Goal: Information Seeking & Learning: Learn about a topic

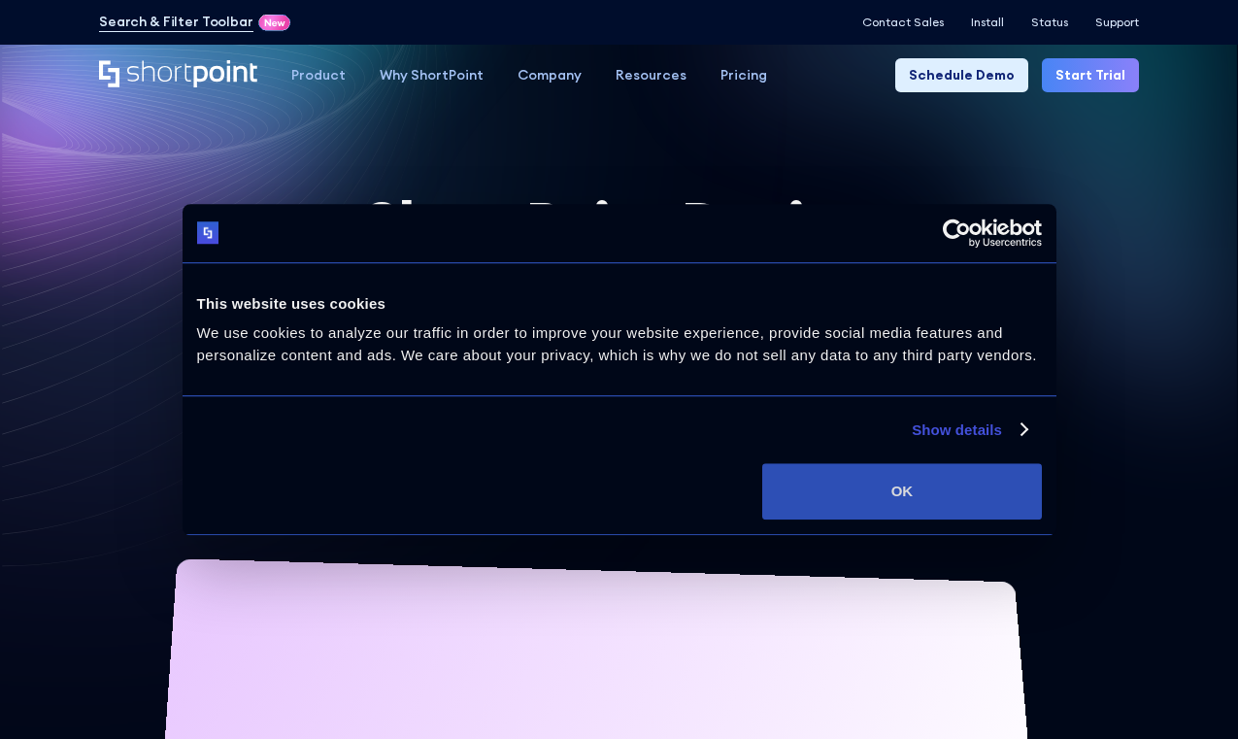
click at [967, 494] on button "OK" at bounding box center [901, 491] width 279 height 56
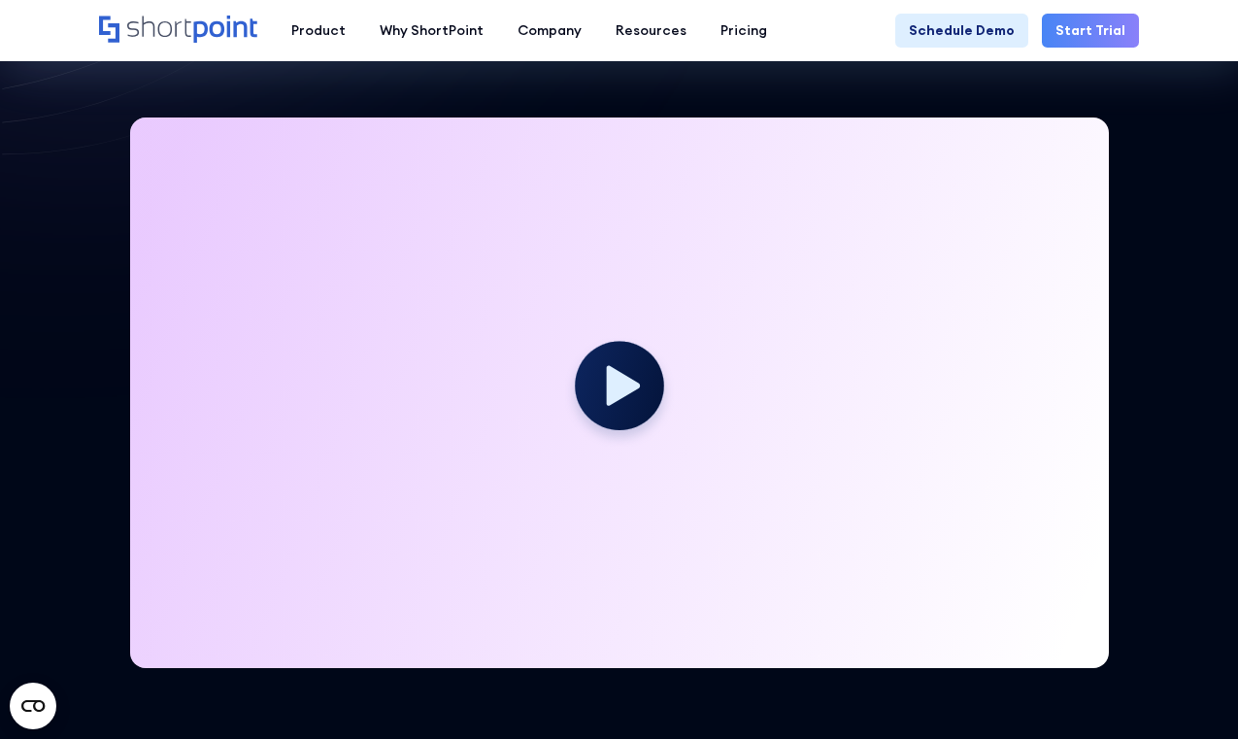
scroll to position [423, 0]
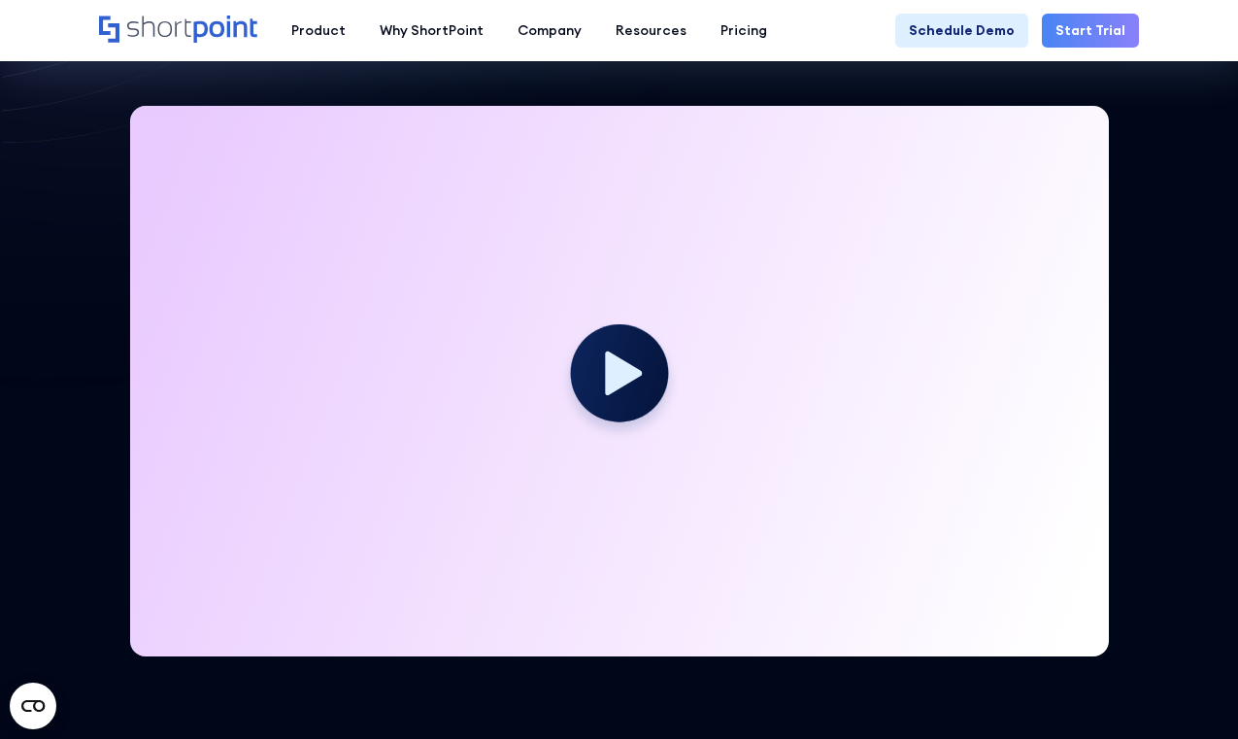
click at [633, 367] on icon at bounding box center [623, 373] width 37 height 44
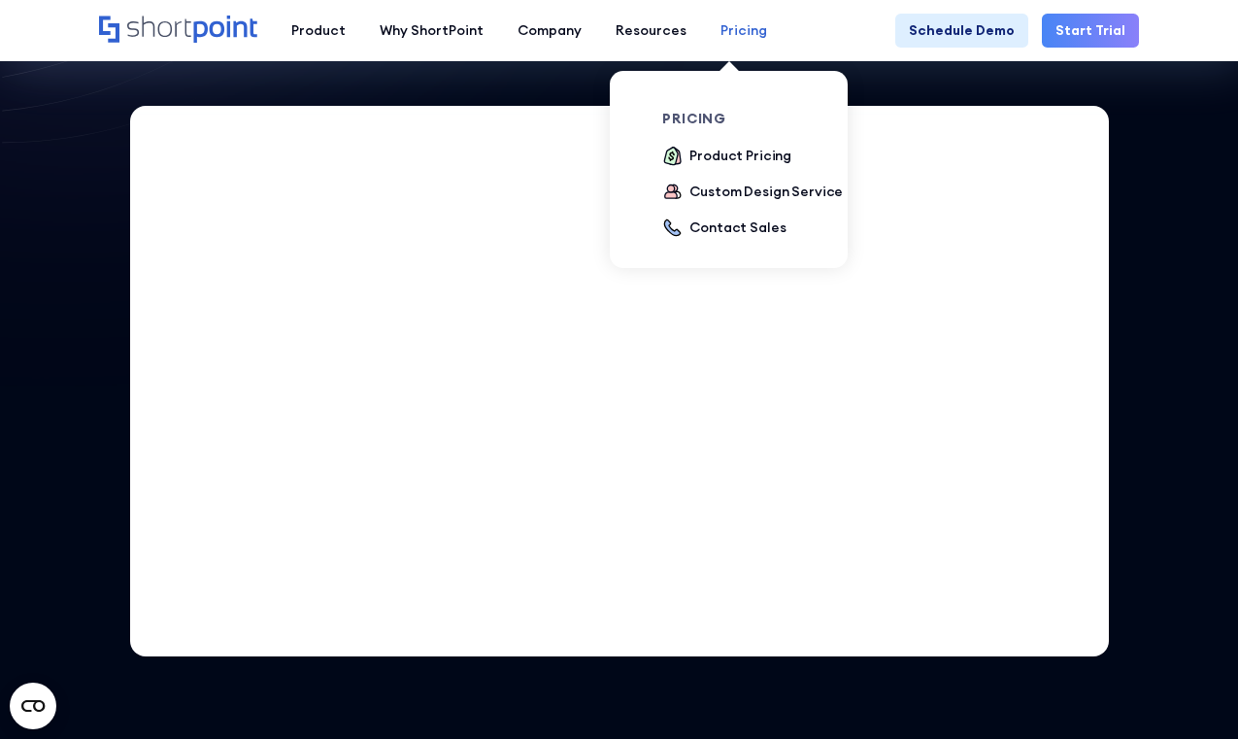
click at [721, 36] on div "Pricing" at bounding box center [744, 30] width 47 height 20
click at [714, 161] on div "Product Pricing" at bounding box center [741, 156] width 102 height 20
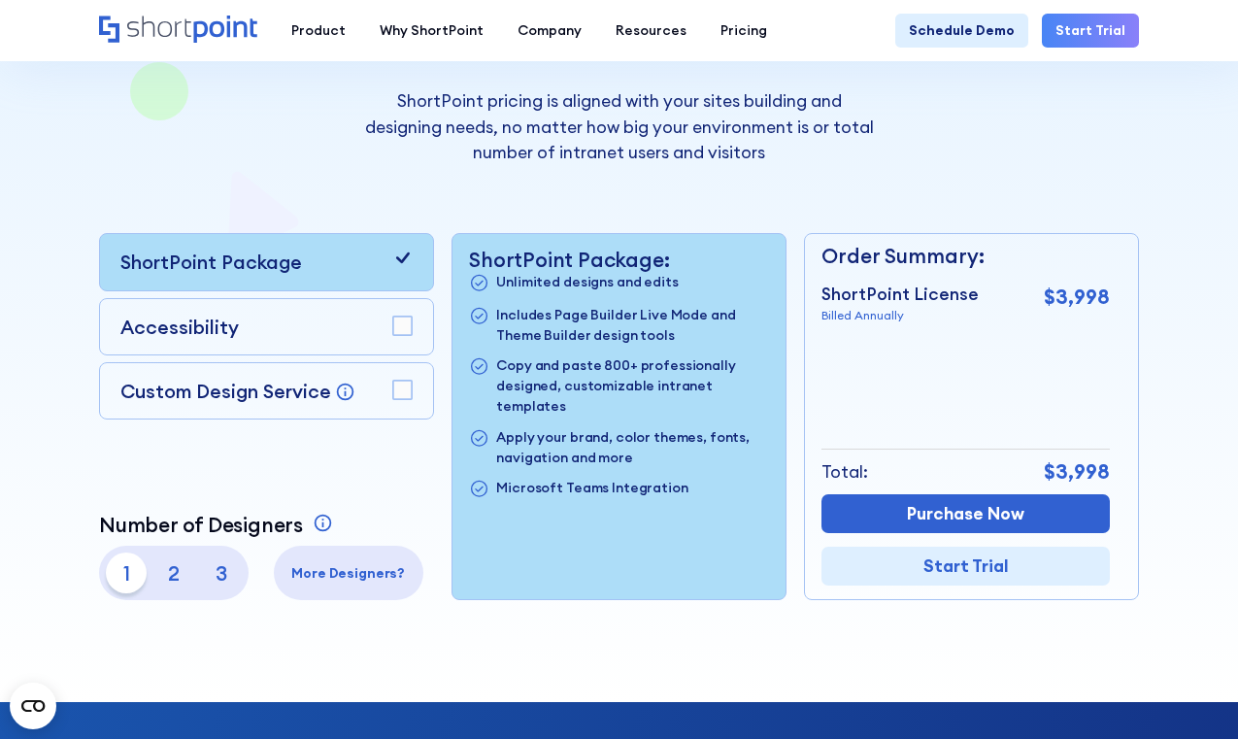
scroll to position [314, 0]
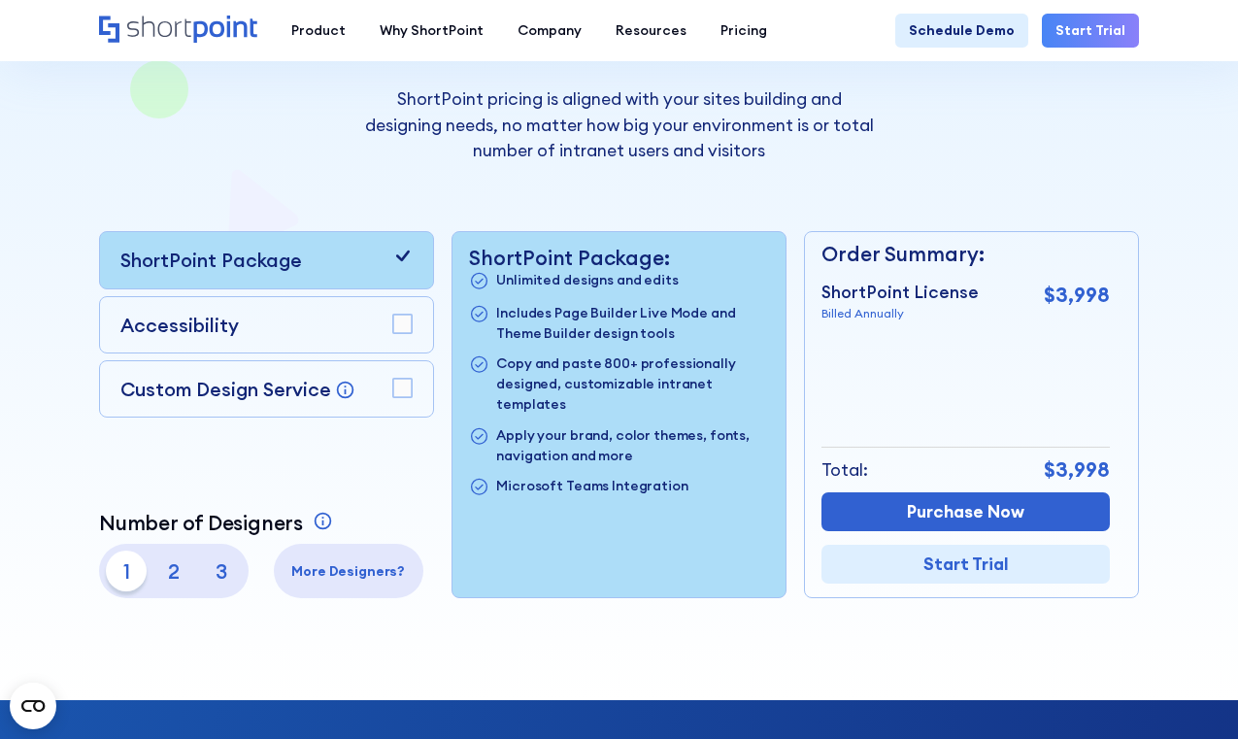
click at [407, 319] on rect at bounding box center [402, 324] width 18 height 18
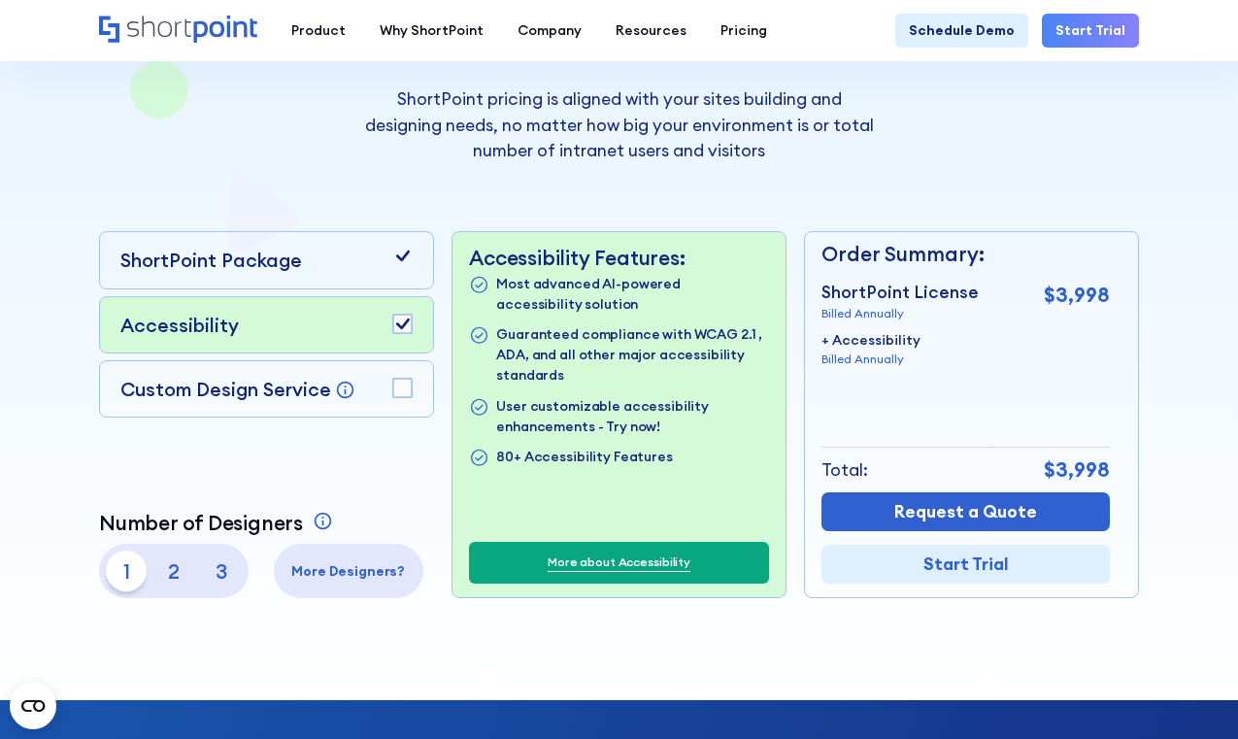
click at [396, 391] on rect at bounding box center [402, 388] width 18 height 18
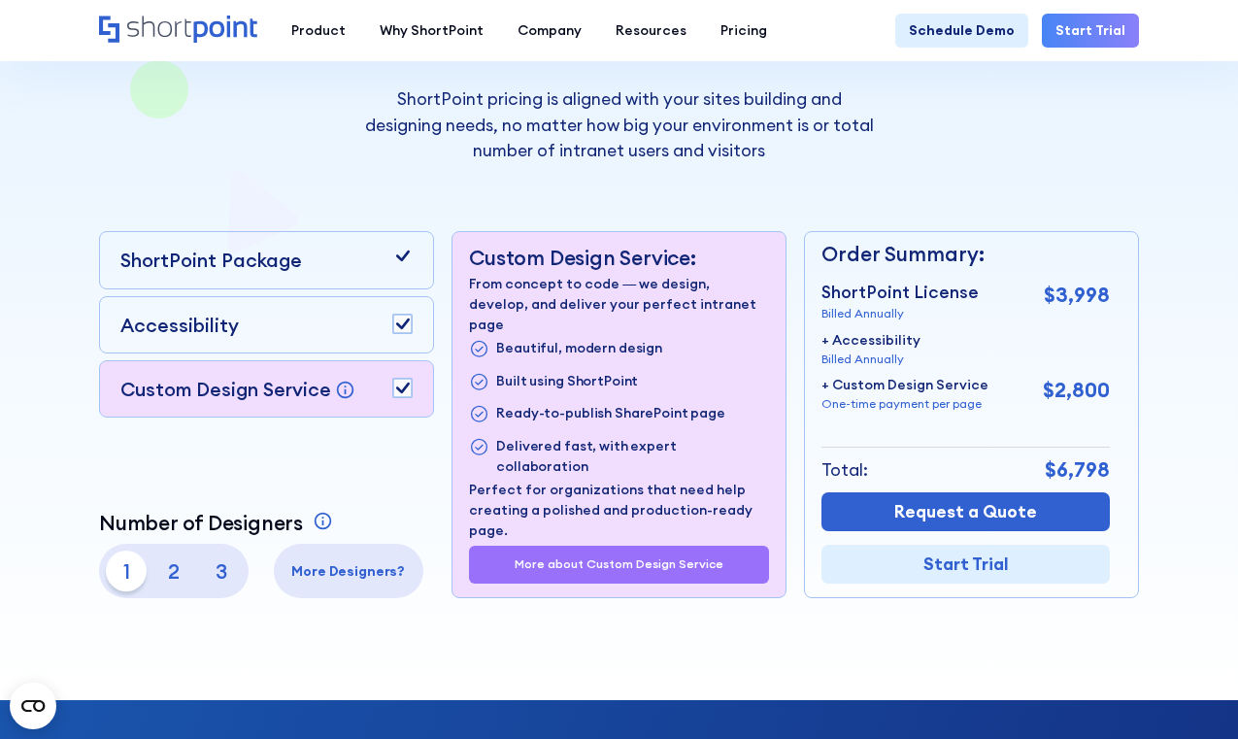
click at [418, 319] on div "Accessibility" at bounding box center [266, 324] width 335 height 57
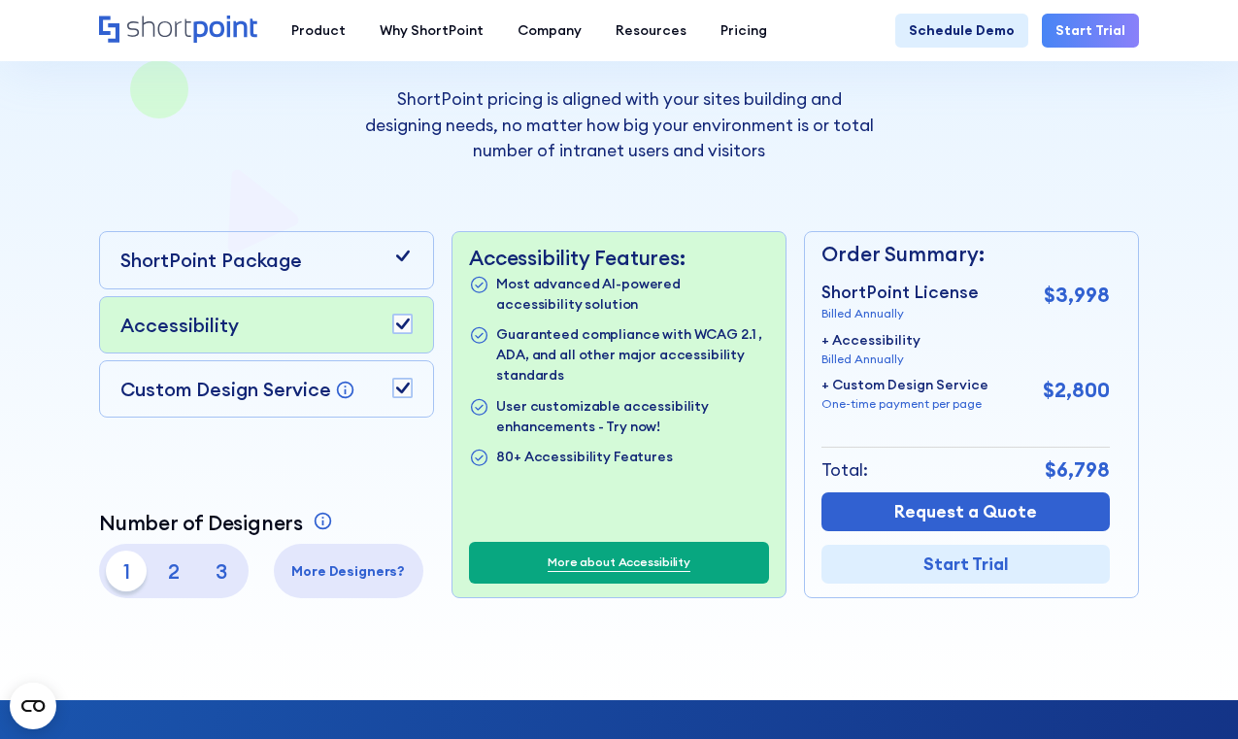
click at [418, 319] on div "Accessibility" at bounding box center [266, 324] width 335 height 57
click at [409, 320] on rect at bounding box center [402, 324] width 18 height 18
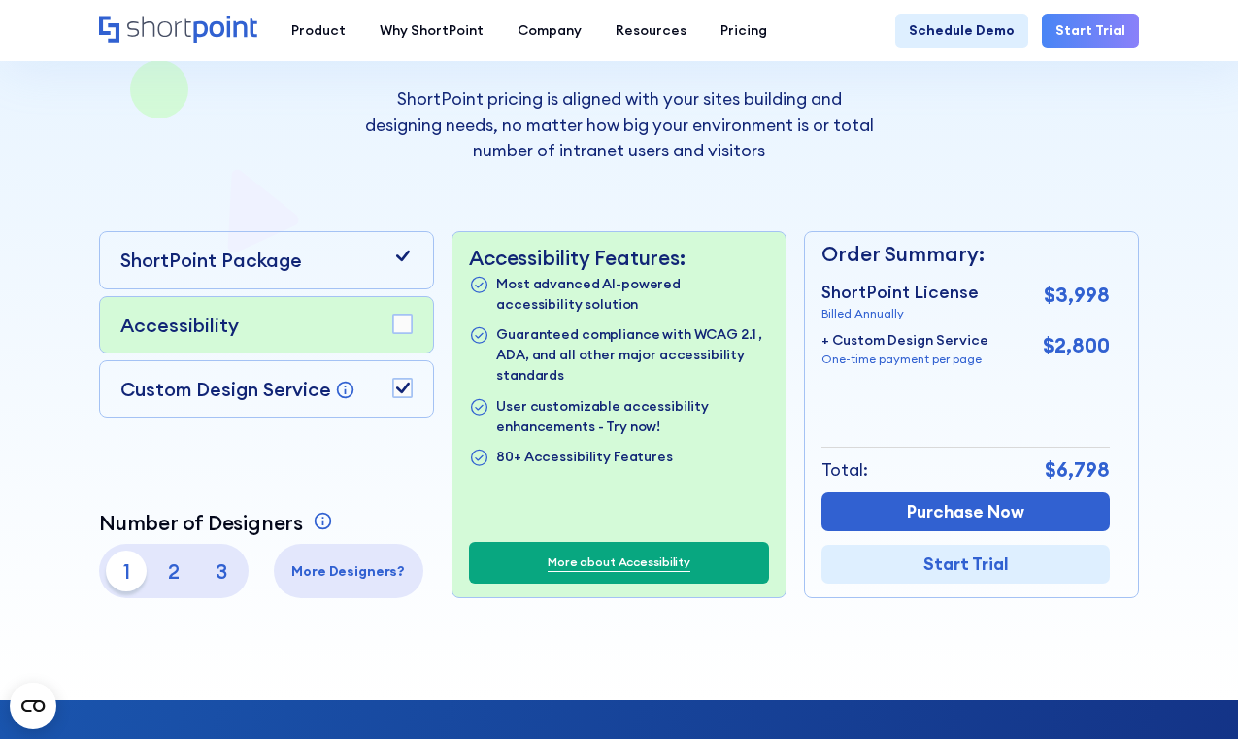
click at [409, 320] on rect at bounding box center [402, 324] width 18 height 18
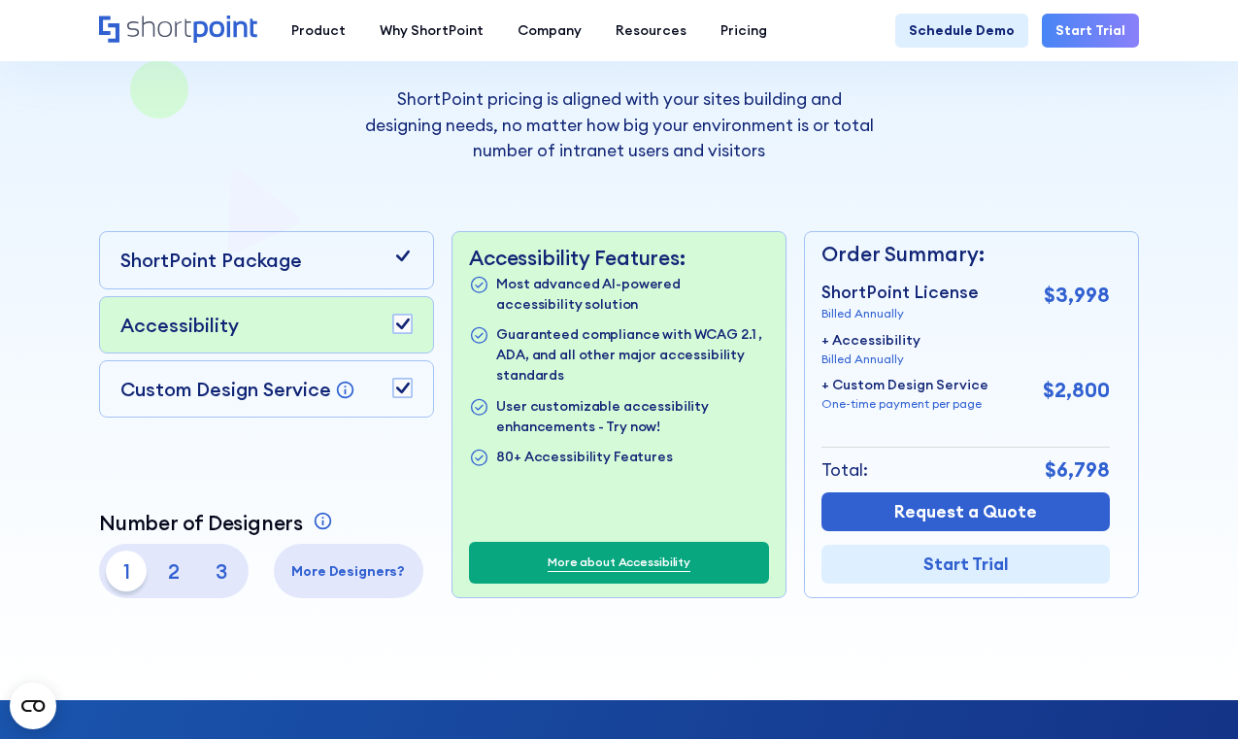
click at [409, 320] on rect at bounding box center [402, 324] width 18 height 18
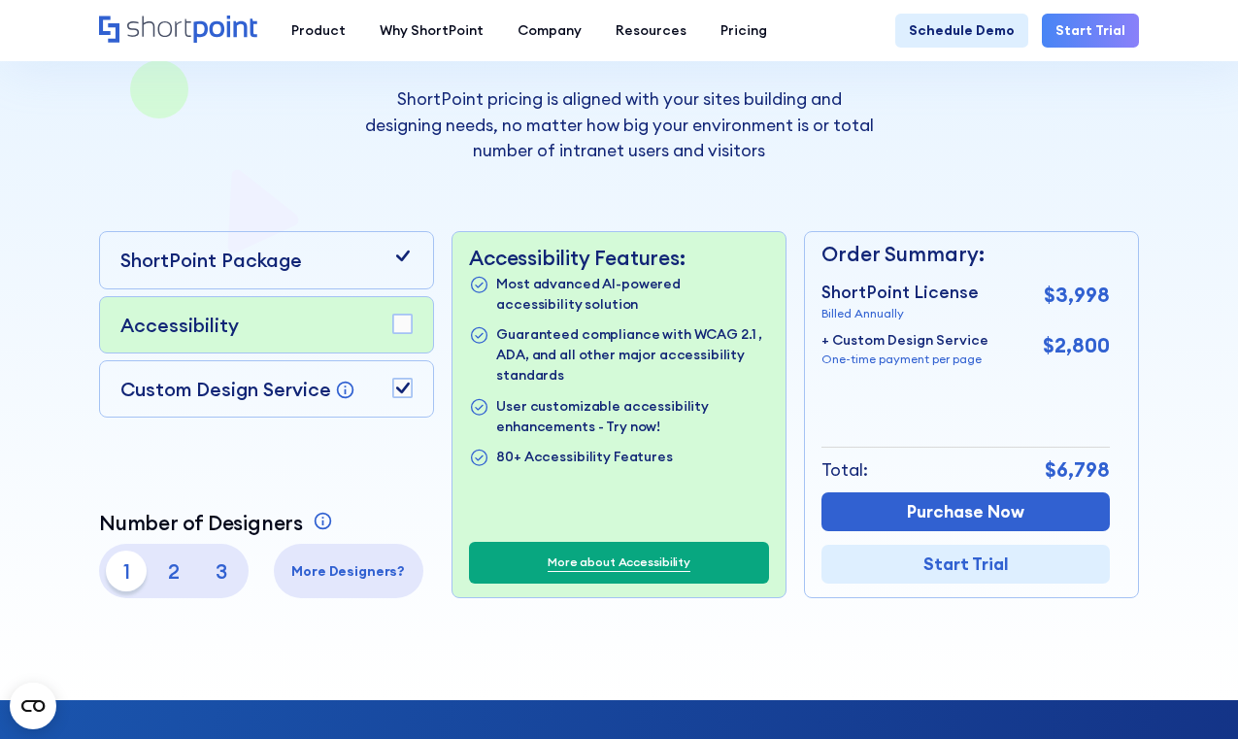
click at [408, 269] on div at bounding box center [402, 260] width 20 height 28
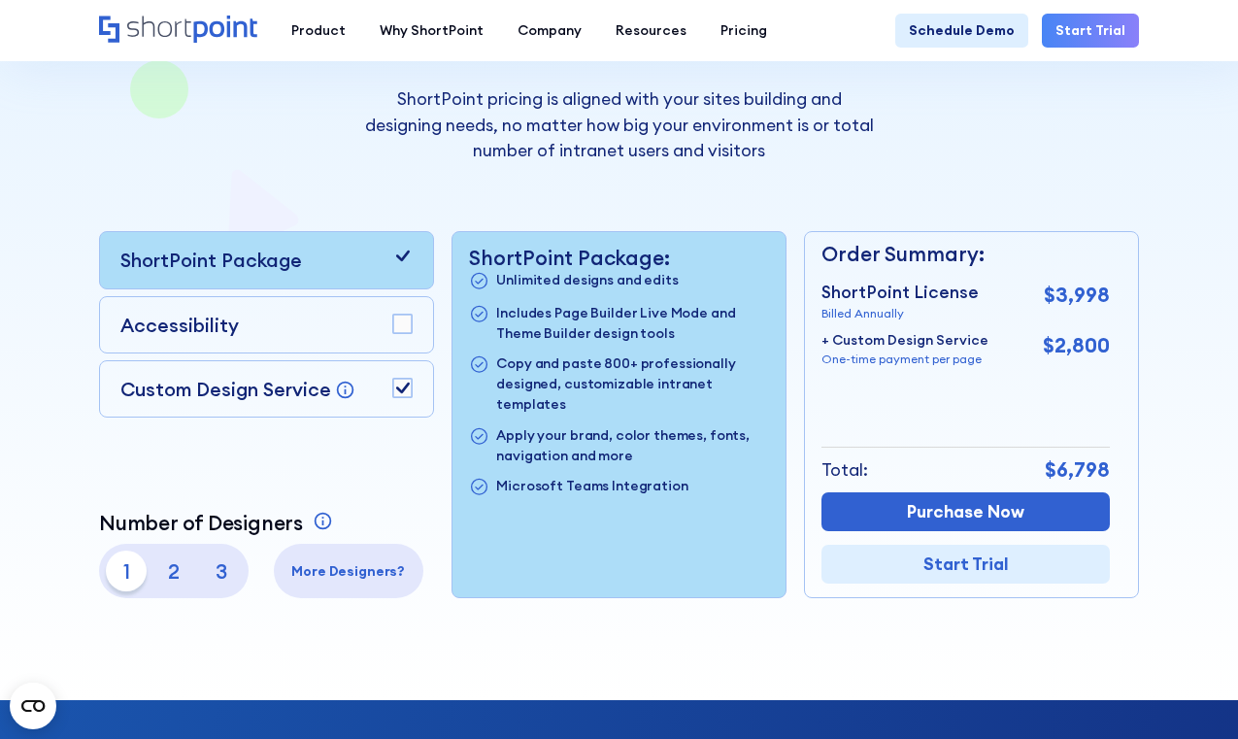
click at [407, 252] on icon at bounding box center [403, 256] width 14 height 11
click at [175, 579] on p "2" at bounding box center [173, 571] width 41 height 41
click at [228, 576] on p "3" at bounding box center [221, 571] width 41 height 41
click at [186, 560] on p "2" at bounding box center [173, 571] width 41 height 41
click at [136, 560] on p "1" at bounding box center [126, 571] width 41 height 41
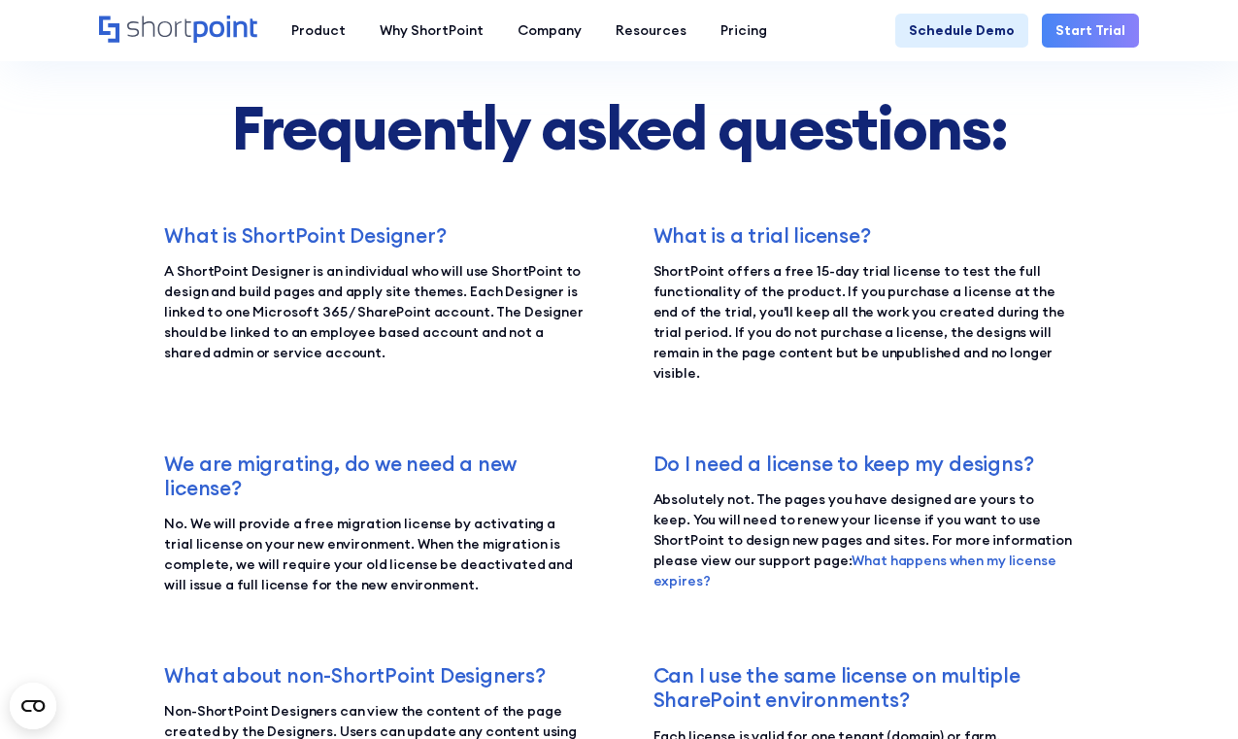
scroll to position [2816, 0]
